Goal: Task Accomplishment & Management: Use online tool/utility

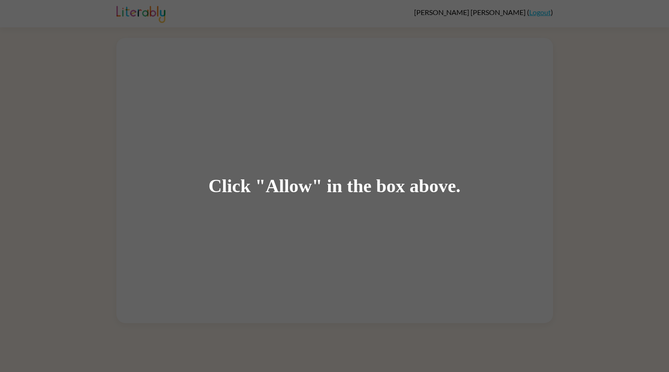
click at [304, 148] on div "Click "Allow" in the box above." at bounding box center [334, 186] width 669 height 372
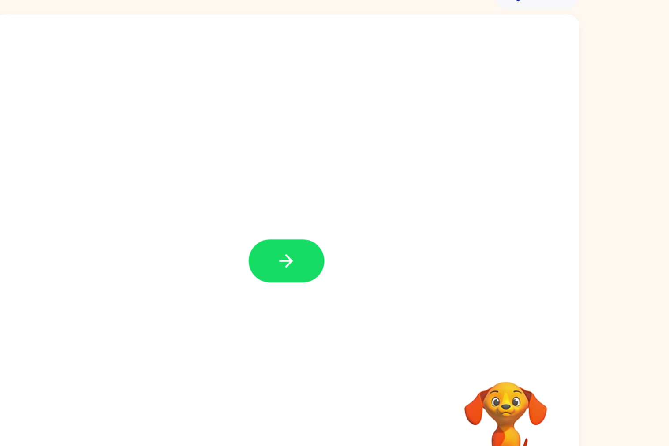
click at [503, 346] on video "Your browser must support playing .mp4 files to use Literably. Please try using…" at bounding box center [498, 363] width 88 height 88
click at [507, 339] on video "Your browser must support playing .mp4 files to use Literably. Please try using…" at bounding box center [498, 363] width 88 height 88
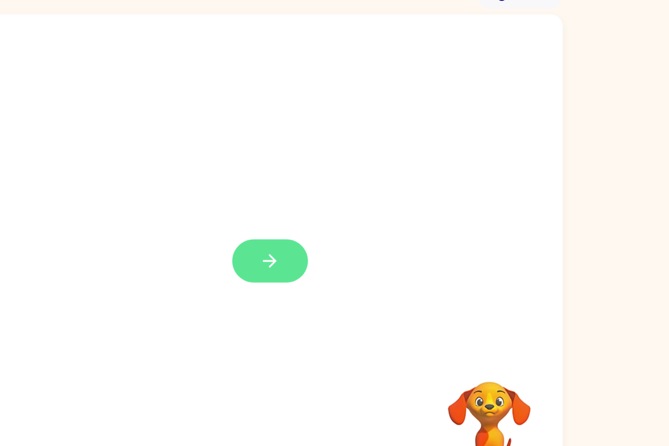
click at [338, 247] on icon "button" at bounding box center [334, 242] width 15 height 15
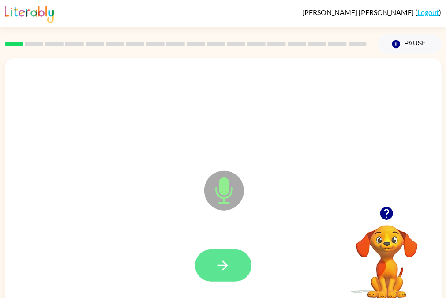
click at [241, 258] on button "button" at bounding box center [223, 265] width 56 height 32
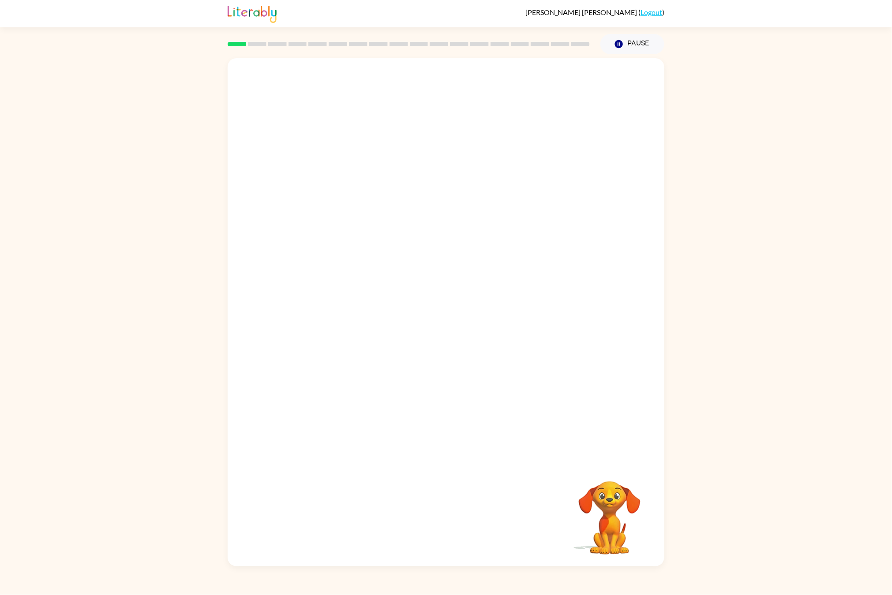
click at [650, 10] on link "Logout" at bounding box center [651, 12] width 22 height 8
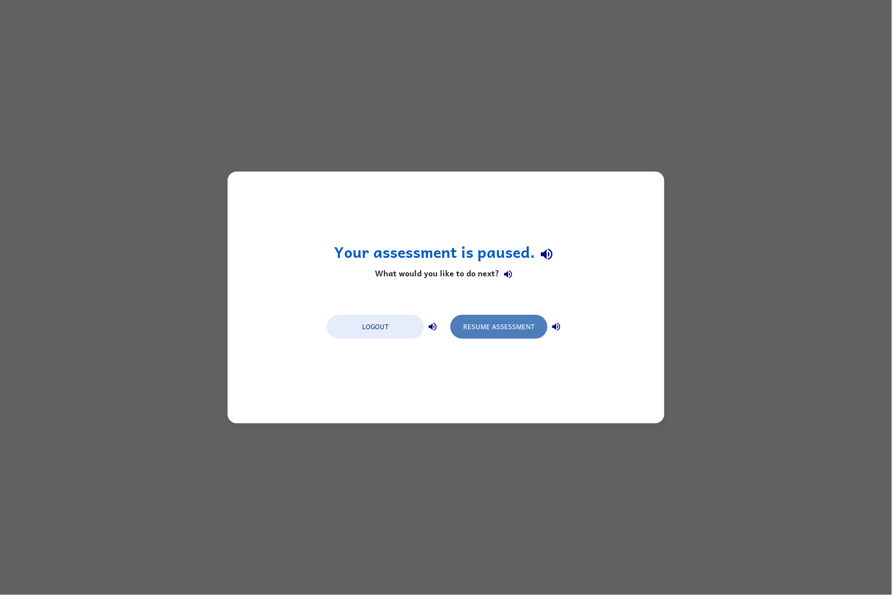
click at [480, 336] on button "Resume Assessment" at bounding box center [498, 327] width 97 height 24
